Goal: Task Accomplishment & Management: Use online tool/utility

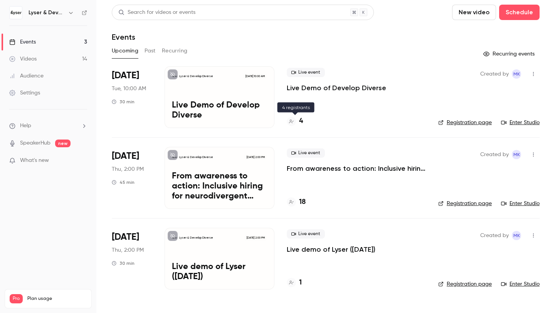
click at [300, 122] on h4 "4" at bounding box center [301, 121] width 4 height 10
click at [302, 120] on h4 "4" at bounding box center [301, 121] width 4 height 10
click at [521, 121] on link "Enter Studio" at bounding box center [520, 123] width 39 height 8
